Goal: Task Accomplishment & Management: Manage account settings

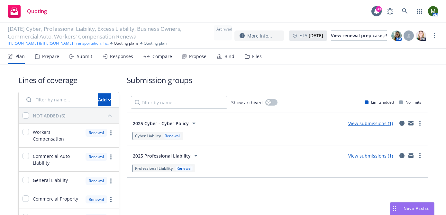
click at [48, 43] on link "Whitlock & Weinberger Transportation, Inc." at bounding box center [58, 43] width 101 height 6
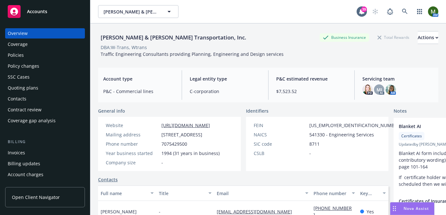
click at [43, 54] on div "Policies" at bounding box center [45, 55] width 75 height 10
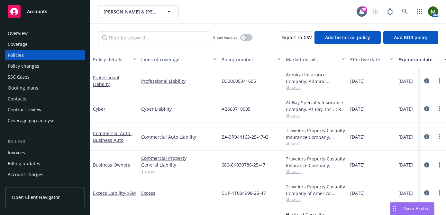
scroll to position [6, 0]
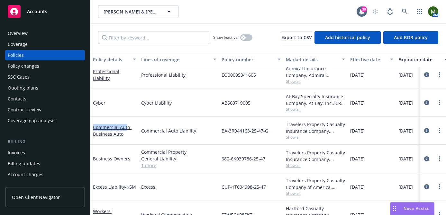
click at [127, 124] on div "Commercial Auto - Business Auto" at bounding box center [114, 130] width 43 height 13
click at [126, 125] on link "Commercial Auto - Business Auto" at bounding box center [112, 130] width 39 height 13
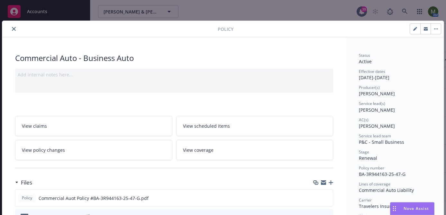
click at [323, 183] on icon "button" at bounding box center [323, 183] width 5 height 3
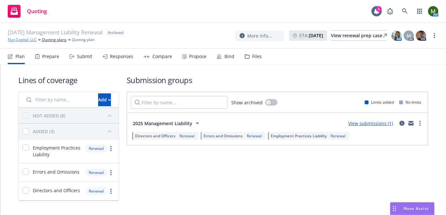
click at [32, 40] on link "Nyo Capital, LLC" at bounding box center [22, 40] width 29 height 6
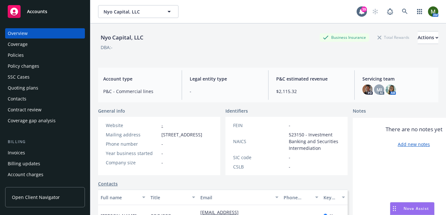
click at [41, 96] on div "Contacts" at bounding box center [45, 99] width 75 height 10
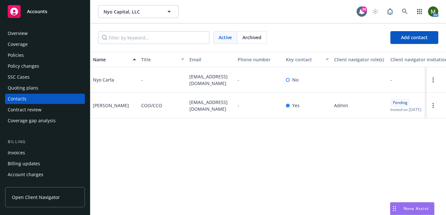
click at [37, 49] on div "Overview Coverage Policies Policy changes SSC Cases Quoting plans Contacts Cont…" at bounding box center [45, 77] width 80 height 98
click at [37, 53] on div "Policies" at bounding box center [45, 55] width 75 height 10
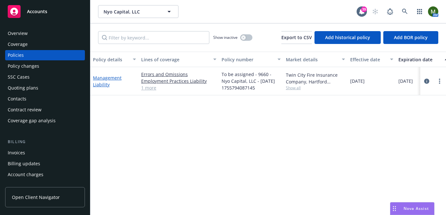
click at [109, 78] on link "Management Liability" at bounding box center [107, 81] width 29 height 13
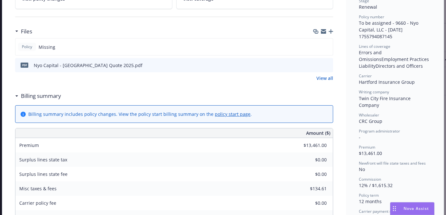
scroll to position [131, 0]
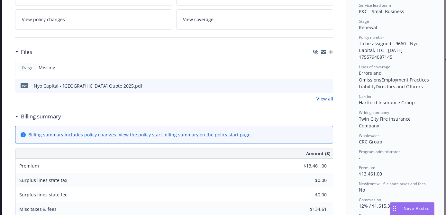
click at [330, 51] on icon "button" at bounding box center [330, 52] width 4 height 4
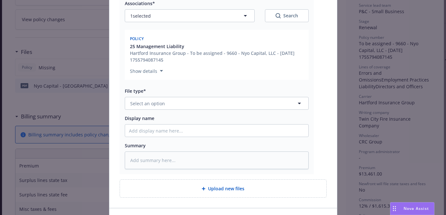
scroll to position [102, 0]
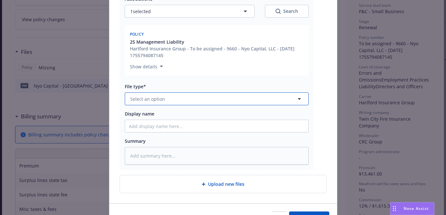
click at [212, 100] on button "Select an option" at bounding box center [217, 99] width 184 height 13
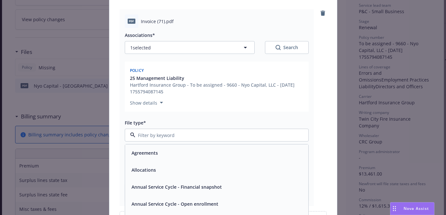
scroll to position [68, 0]
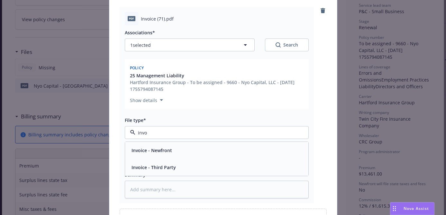
type input "invoi"
click at [193, 170] on div "Invoice - Third Party" at bounding box center [216, 167] width 175 height 9
type textarea "x"
click at [178, 167] on div "Associations* 1 selected Search Policy 25 Management Liability Hartford Insuran…" at bounding box center [217, 111] width 184 height 173
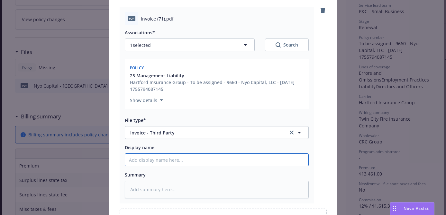
click at [174, 158] on input "Display name" at bounding box center [216, 160] width 183 height 12
type input "I"
type textarea "x"
type input "Inv"
type textarea "x"
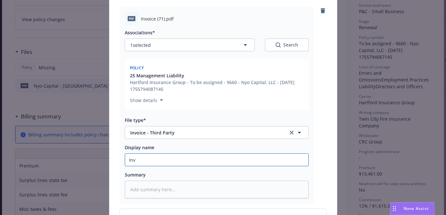
type input "Invo"
type textarea "x"
type input "Invoi"
type textarea "x"
type input "Invoic"
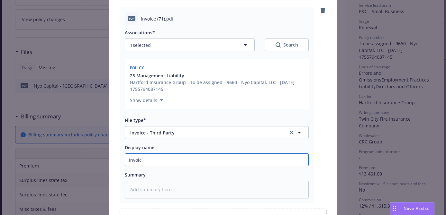
type textarea "x"
type input "Invoice"
type textarea "x"
type input "Invoice"
type textarea "x"
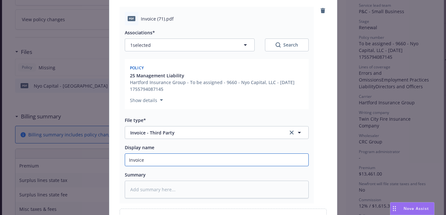
type input "Invoice #"
paste input "57DB067266925"
type textarea "x"
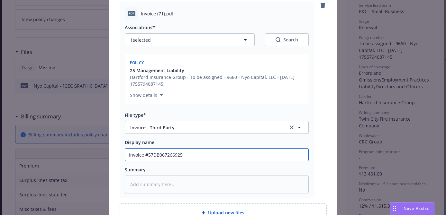
scroll to position [140, 0]
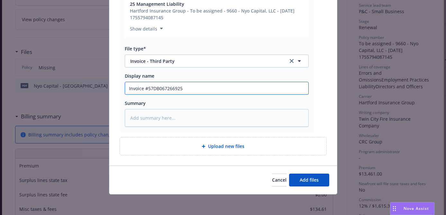
type input "Invoice #57DB067266925"
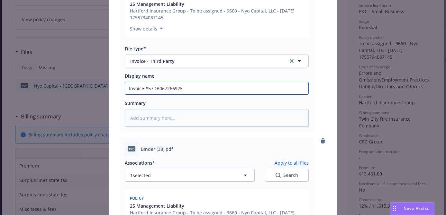
type textarea "x"
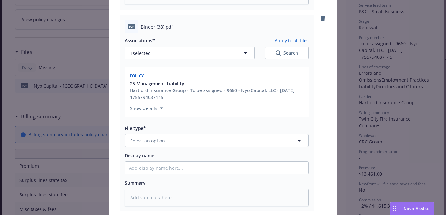
scroll to position [342, 0]
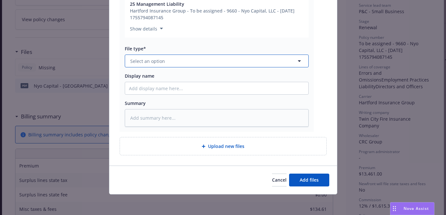
click at [221, 60] on button "Select an option" at bounding box center [217, 61] width 184 height 13
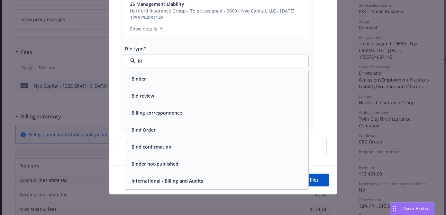
type input "bin"
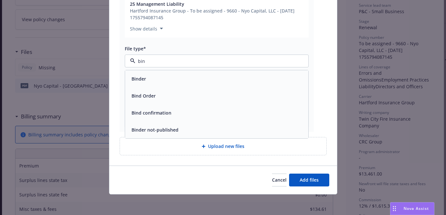
click at [209, 76] on div "Binder" at bounding box center [216, 78] width 175 height 9
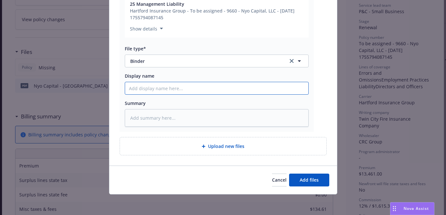
type textarea "x"
type input "M"
type textarea "x"
type input "Ma"
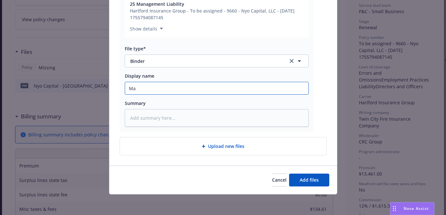
type textarea "x"
type input "Man"
type textarea "x"
type input "Mana"
type textarea "x"
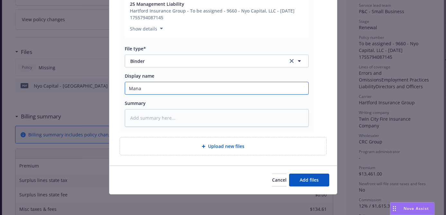
type input "Manag"
type textarea "x"
type input "Manage"
type textarea "x"
type input "Managem"
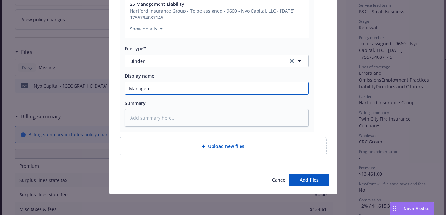
type textarea "x"
type input "Managemen"
type textarea "x"
type input "Management"
type textarea "x"
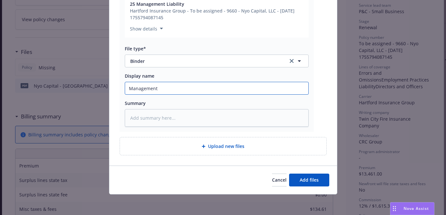
type input "Management"
type textarea "x"
type input "Management"
type textarea "x"
type input "Managemen"
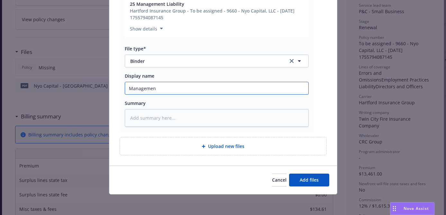
type textarea "x"
type input "Manageme"
type textarea "x"
type input "Managem"
type textarea "x"
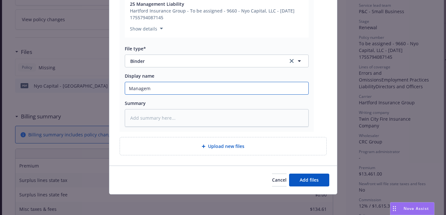
type input "Manageme"
type textarea "x"
type input "Managemen"
type textarea "x"
type input "Management"
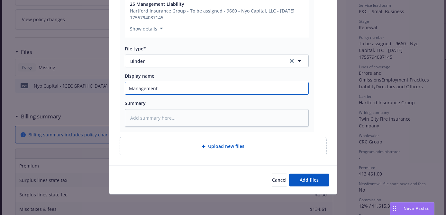
type textarea "x"
type input "Management"
type textarea "x"
type input "Management L"
type textarea "x"
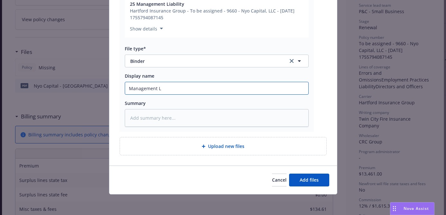
type input "Management Li"
type textarea "x"
type input "Management Lia"
type textarea "x"
type input "Management Liab"
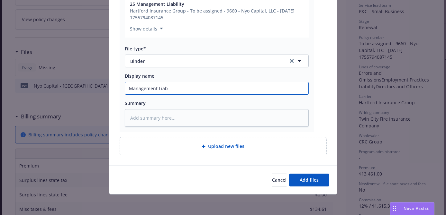
type textarea "x"
type input "Management Liabi"
type textarea "x"
type input "Management Liabil"
type textarea "x"
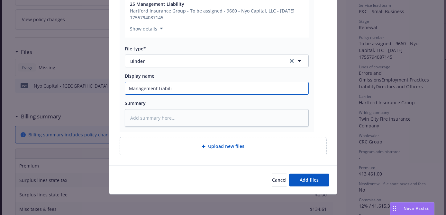
type input "Management Liabilit"
type textarea "x"
type input "Management Liability"
type textarea "x"
type input "Management Liability"
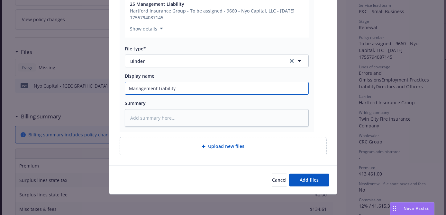
type textarea "x"
type input "Management Liability B"
type textarea "x"
type input "Management Liability Bi"
type textarea "x"
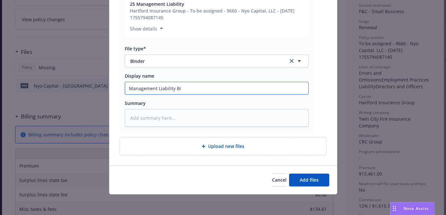
type input "Management Liability Bin"
type textarea "x"
type input "Management Liability Bind"
type textarea "x"
type input "Management Liability Binde"
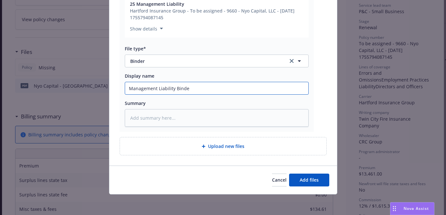
type textarea "x"
type input "Management Liability Binder"
type textarea "x"
type input "Management Liability Binder"
type textarea "x"
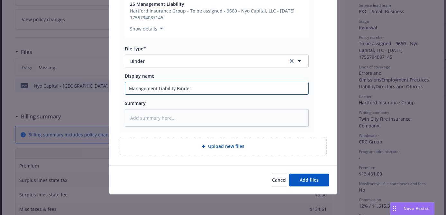
type input "Management Liability Binder #"
paste input "57DB067266925"
type textarea "x"
type input "Management Liability Binder #57DB067266925"
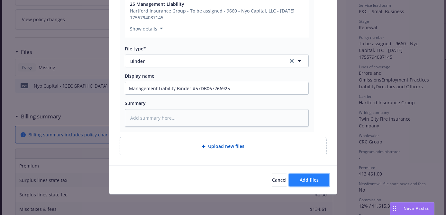
click at [301, 179] on span "Add files" at bounding box center [308, 180] width 19 height 6
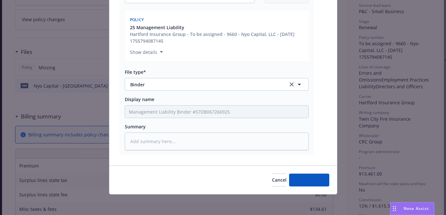
type textarea "x"
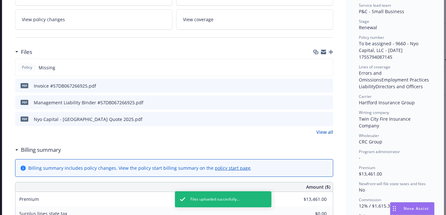
click at [316, 102] on icon "download file" at bounding box center [315, 102] width 5 height 5
click at [322, 53] on icon "button" at bounding box center [323, 52] width 5 height 3
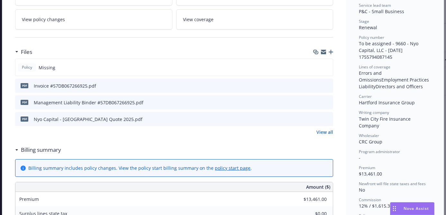
scroll to position [0, 0]
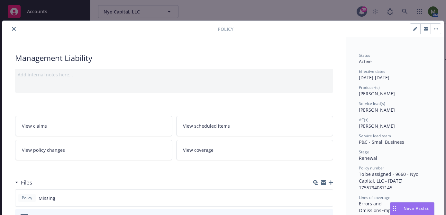
click at [15, 29] on icon "close" at bounding box center [14, 29] width 4 height 4
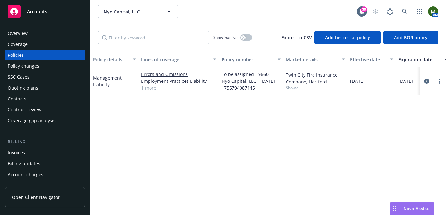
click at [23, 30] on div "Overview" at bounding box center [18, 33] width 20 height 10
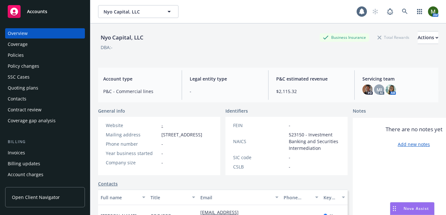
click at [128, 38] on div "Nyo Capital, LLC" at bounding box center [122, 37] width 48 height 8
copy div "Nyo Capital, LLC"
click at [41, 98] on div "Contacts" at bounding box center [45, 99] width 75 height 10
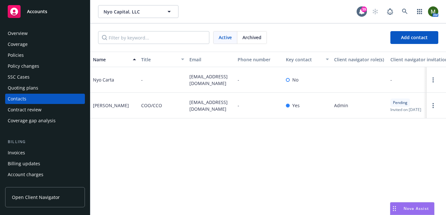
click at [196, 105] on span "rschnuerer@nyocapital.com" at bounding box center [210, 105] width 43 height 13
copy span "rschnuerer@nyocapital.com"
click at [31, 57] on div "Policies" at bounding box center [45, 55] width 75 height 10
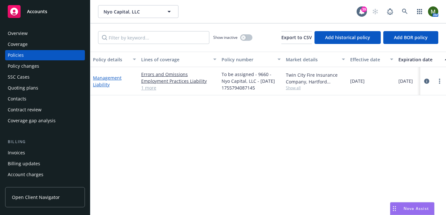
click at [115, 80] on link "Management Liability" at bounding box center [107, 81] width 29 height 13
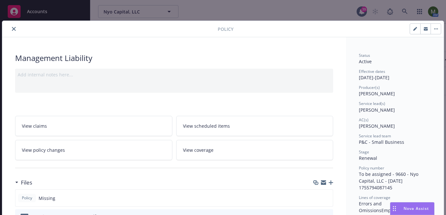
scroll to position [19, 0]
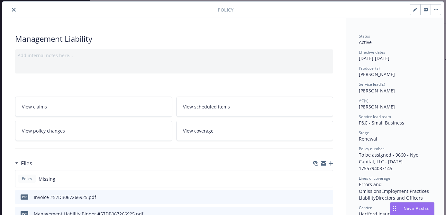
click at [416, 11] on button "button" at bounding box center [415, 9] width 10 height 10
select select "RENEWAL"
select select "12"
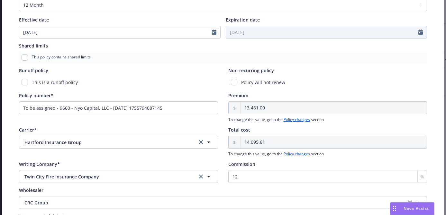
scroll to position [299, 0]
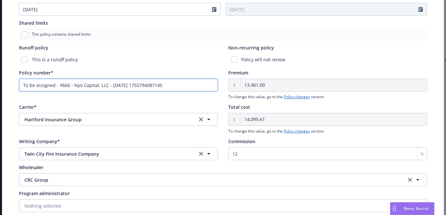
click at [167, 83] on input "To be assigned - 9660 - Nyo Capital, LLC - 08/21/2025 1755794087145" at bounding box center [118, 85] width 199 height 13
paste input "57DB06726692"
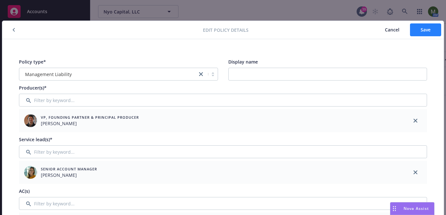
type input "57DB067266925"
click at [414, 30] on button "Save" at bounding box center [425, 29] width 31 height 13
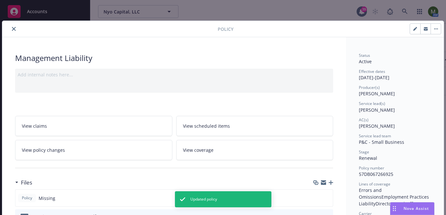
click at [13, 28] on icon "close" at bounding box center [14, 29] width 4 height 4
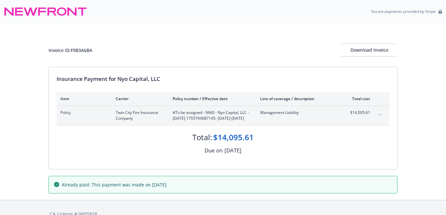
click at [379, 114] on icon "expand content" at bounding box center [380, 115] width 4 height 2
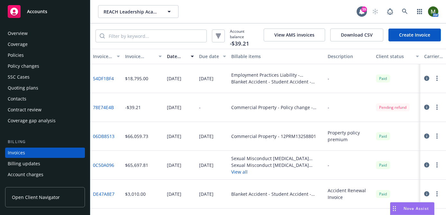
click at [40, 35] on div "Overview" at bounding box center [45, 33] width 75 height 10
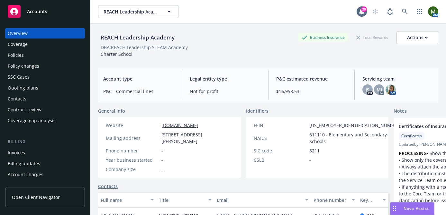
click at [63, 53] on div "Policies" at bounding box center [45, 55] width 75 height 10
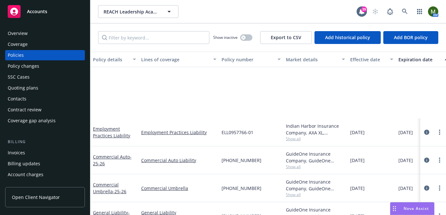
scroll to position [85, 0]
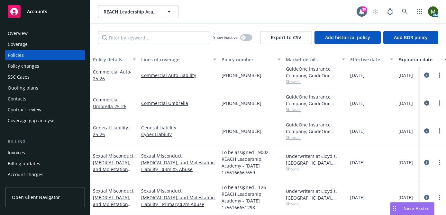
click at [48, 90] on div "Quoting plans" at bounding box center [45, 88] width 75 height 10
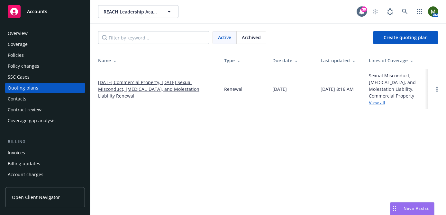
click at [197, 86] on link "[DATE] Commercial Property, [DATE] Sexual Misconduct, [MEDICAL_DATA], and Moles…" at bounding box center [156, 89] width 116 height 20
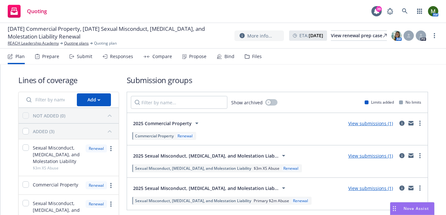
click at [224, 55] on div "Bind" at bounding box center [229, 56] width 10 height 5
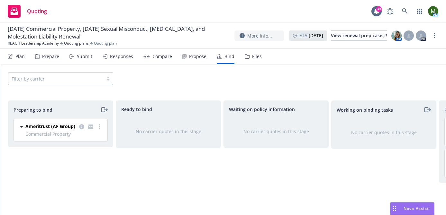
click at [102, 111] on icon "moveRight" at bounding box center [103, 110] width 7 height 8
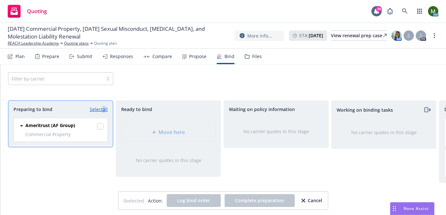
click at [102, 111] on link "Select all" at bounding box center [99, 109] width 18 height 7
checkbox input "true"
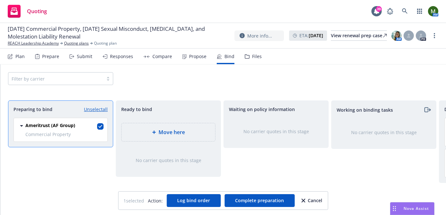
click at [141, 127] on div "Move here" at bounding box center [167, 132] width 93 height 18
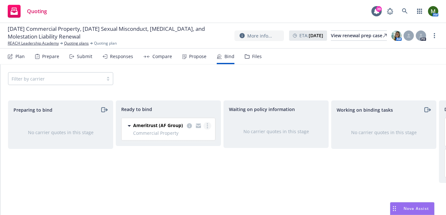
click at [205, 125] on link "more" at bounding box center [207, 126] width 8 height 8
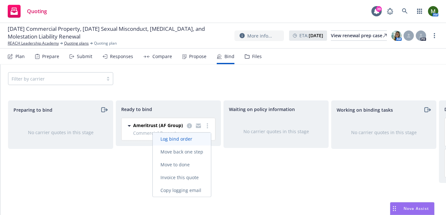
click at [179, 136] on span "Log bind order" at bounding box center [176, 139] width 47 height 6
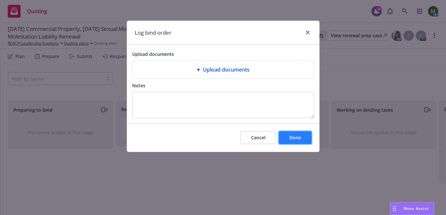
click at [302, 136] on button "Done" at bounding box center [294, 137] width 33 height 13
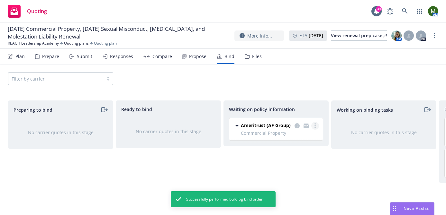
click at [312, 128] on link "more" at bounding box center [315, 126] width 8 height 8
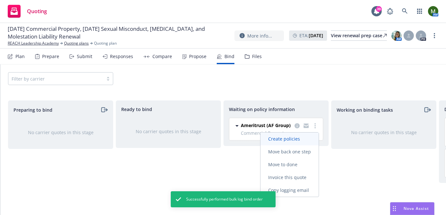
click at [292, 138] on span "Create policies" at bounding box center [283, 139] width 47 height 6
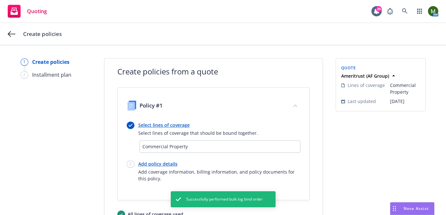
click at [151, 163] on link "Add policy details" at bounding box center [219, 164] width 162 height 7
select select "12"
select select "CA"
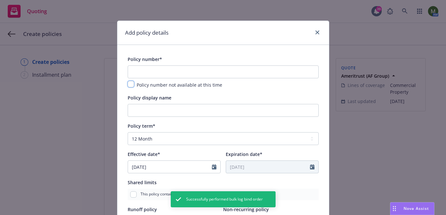
click at [131, 82] on input "checkbox" at bounding box center [131, 84] width 6 height 6
checkbox input "true"
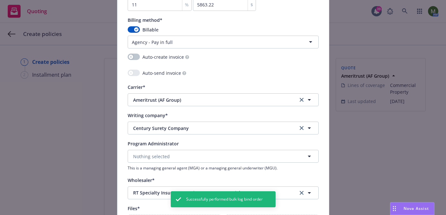
scroll to position [738, 0]
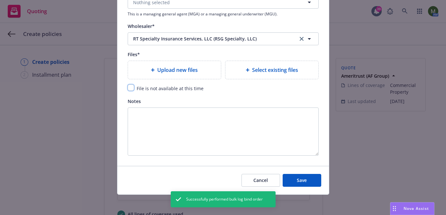
click at [129, 88] on input "checkbox" at bounding box center [131, 87] width 6 height 6
checkbox input "true"
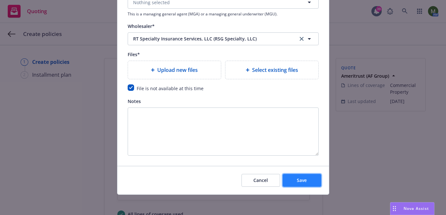
click at [297, 180] on span "Save" at bounding box center [301, 180] width 10 height 6
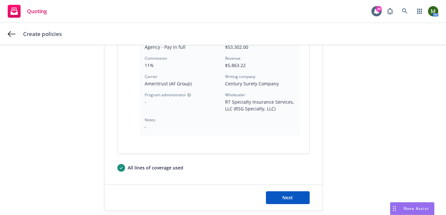
scroll to position [235, 0]
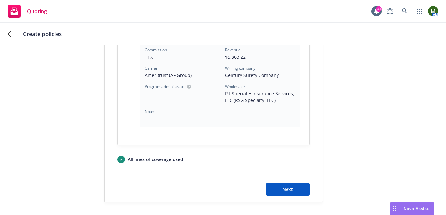
click at [293, 196] on div "Next" at bounding box center [213, 190] width 218 height 26
click at [293, 186] on button "Next" at bounding box center [288, 189] width 44 height 13
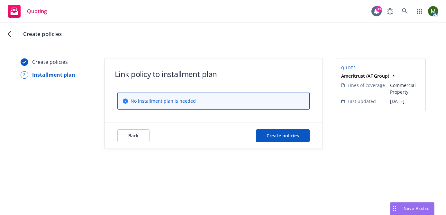
scroll to position [0, 0]
click at [289, 137] on span "Create policies" at bounding box center [282, 136] width 32 height 6
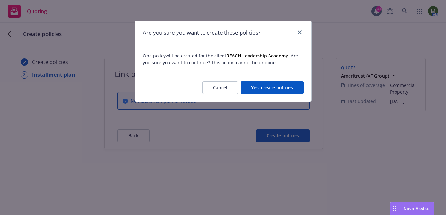
click at [279, 91] on button "Yes, create policies" at bounding box center [271, 87] width 63 height 13
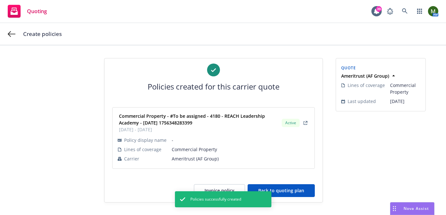
click at [305, 189] on button "Back to quoting plan" at bounding box center [280, 190] width 67 height 13
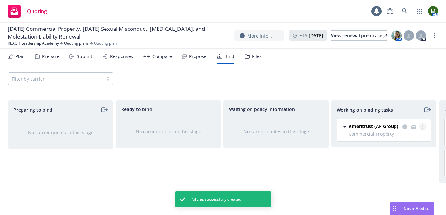
click at [421, 124] on link "more" at bounding box center [423, 127] width 8 height 8
click at [394, 150] on span "Move to done" at bounding box center [390, 153] width 45 height 6
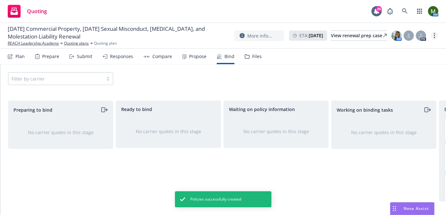
click at [435, 36] on link "more" at bounding box center [434, 36] width 8 height 8
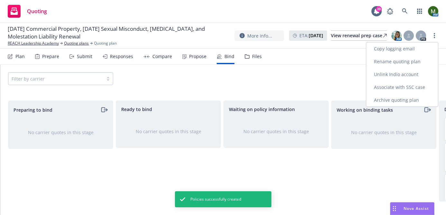
click at [397, 100] on link "Archive quoting plan" at bounding box center [402, 100] width 72 height 13
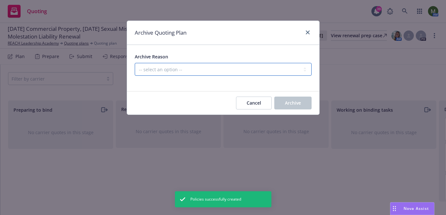
click at [290, 70] on select "-- select an option -- All policies in this renewal plan are auto-renewed Creat…" at bounding box center [223, 69] width 177 height 13
select select "ARCHIVED_RENEWAL_COMPLETED"
click at [135, 63] on select "-- select an option -- All policies in this renewal plan are auto-renewed Creat…" at bounding box center [223, 69] width 177 height 13
click at [287, 107] on button "Archive" at bounding box center [292, 103] width 37 height 13
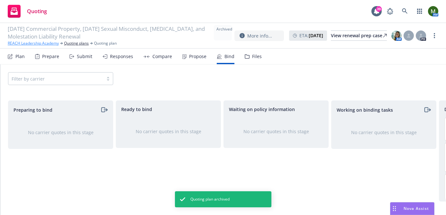
click at [50, 44] on link "REACH Leadership Academy" at bounding box center [33, 43] width 51 height 6
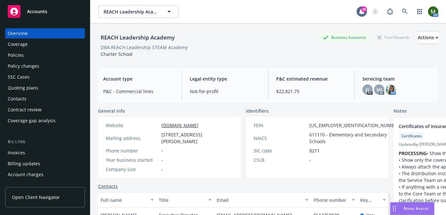
click at [50, 52] on div "Policies" at bounding box center [45, 55] width 75 height 10
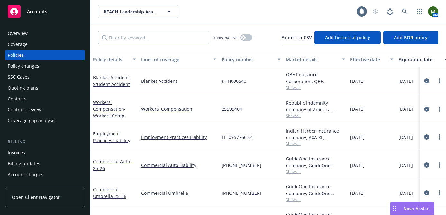
scroll to position [118, 0]
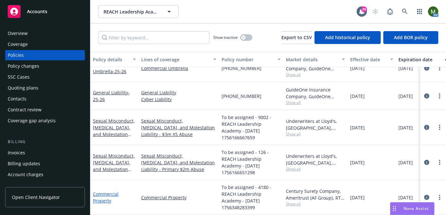
click at [109, 192] on link "Commercial Property" at bounding box center [106, 197] width 26 height 13
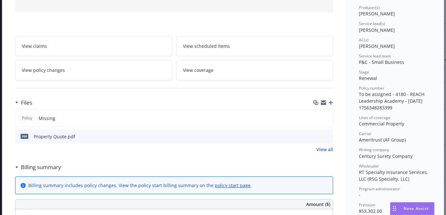
scroll to position [80, 0]
click at [328, 136] on icon "preview file" at bounding box center [327, 136] width 6 height 4
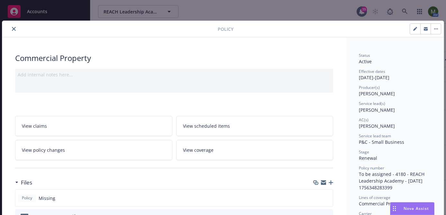
click at [13, 28] on icon "close" at bounding box center [14, 29] width 4 height 4
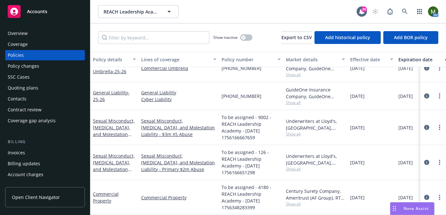
click at [36, 99] on div "Contacts" at bounding box center [45, 99] width 75 height 10
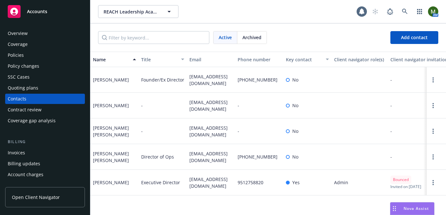
click at [31, 31] on div "Overview" at bounding box center [45, 33] width 75 height 10
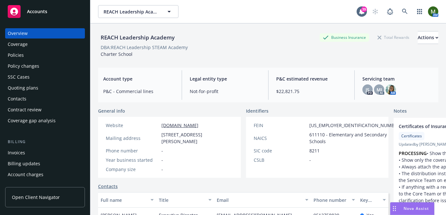
click at [111, 56] on span "Charter School" at bounding box center [117, 54] width 32 height 6
copy span "Charter School"
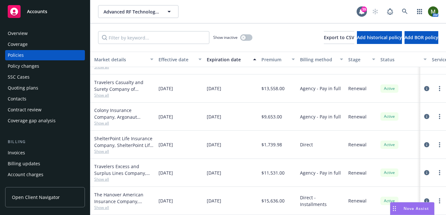
scroll to position [126, 192]
